Goal: Subscribe to service/newsletter

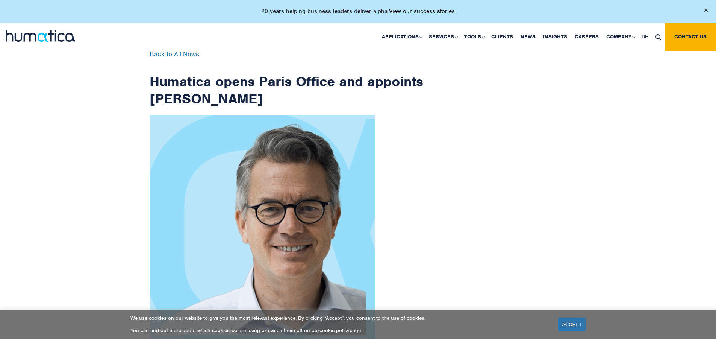
scroll to position [1199, 0]
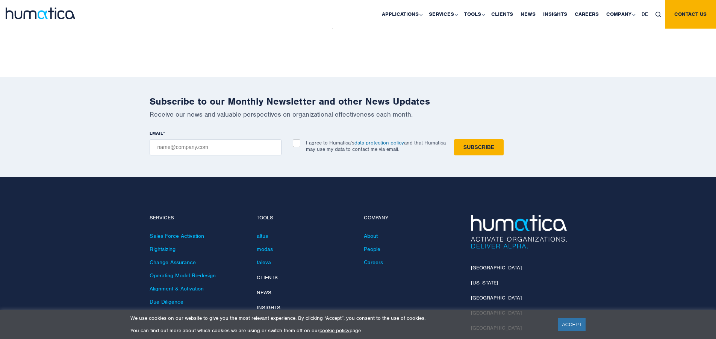
checkbox input "true"
type input "[EMAIL_ADDRESS][DOMAIN_NAME]"
click at [454, 139] on input "Subscribe" at bounding box center [479, 147] width 50 height 16
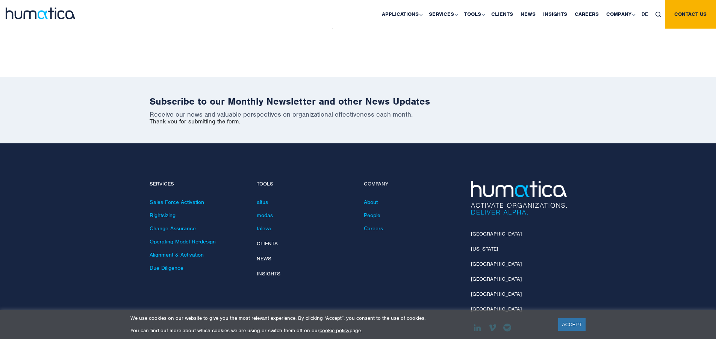
scroll to position [1165, 0]
